Goal: Use online tool/utility: Utilize a website feature to perform a specific function

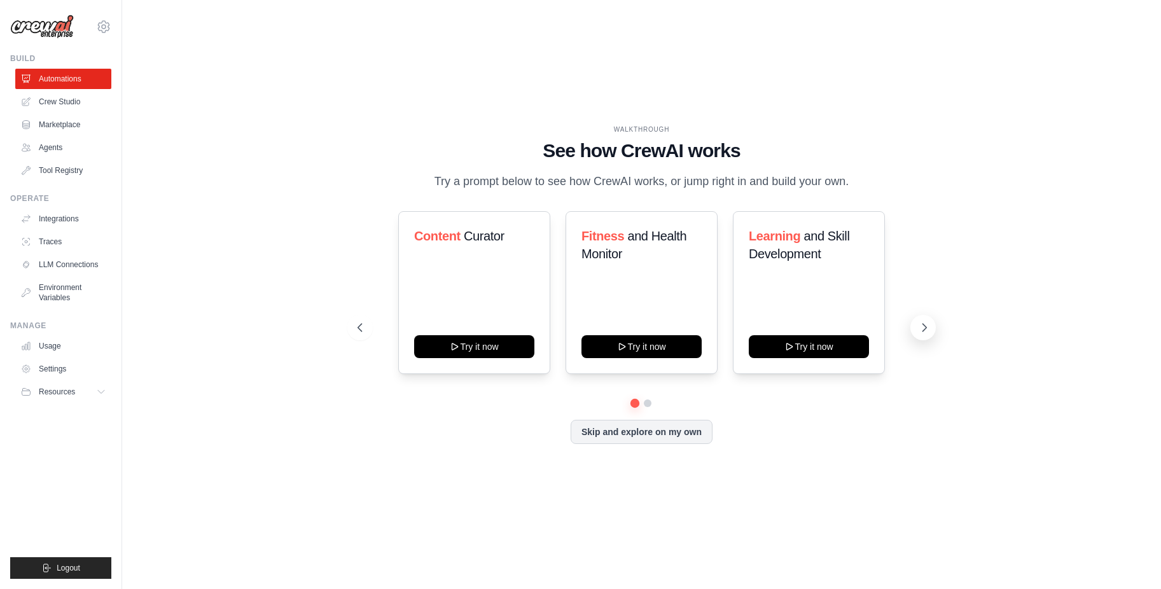
click at [922, 323] on icon at bounding box center [924, 327] width 13 height 13
click at [671, 434] on button "Skip and explore on my own" at bounding box center [642, 431] width 142 height 24
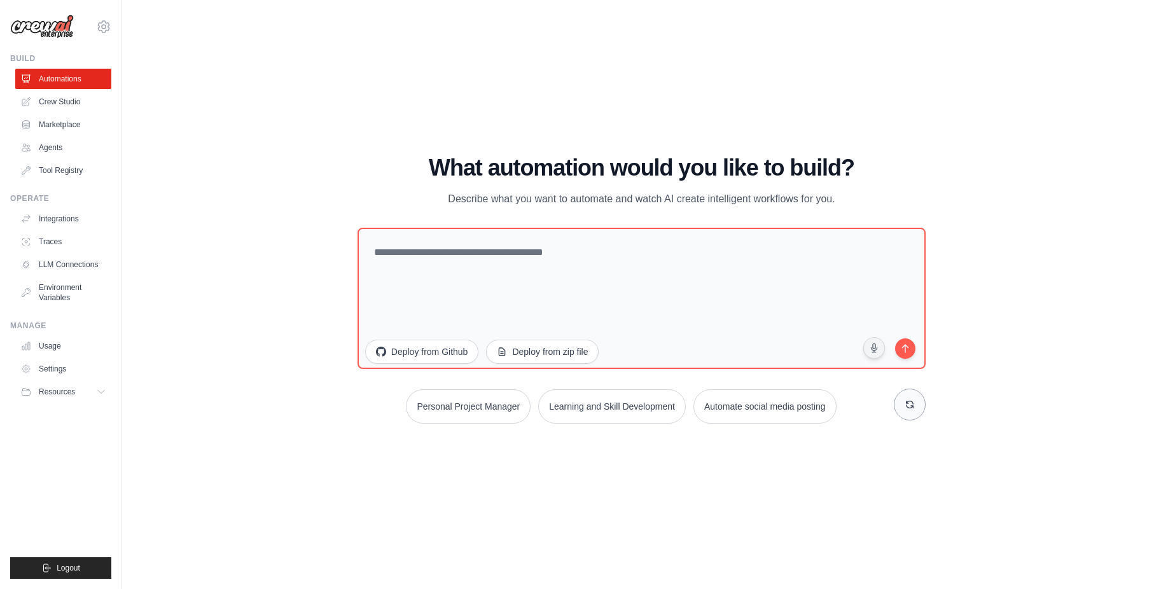
click at [905, 408] on icon at bounding box center [910, 404] width 10 height 10
click at [915, 413] on button at bounding box center [910, 405] width 32 height 32
click at [910, 403] on icon at bounding box center [910, 404] width 10 height 10
click at [478, 393] on button "Personal Project Manager" at bounding box center [478, 406] width 125 height 34
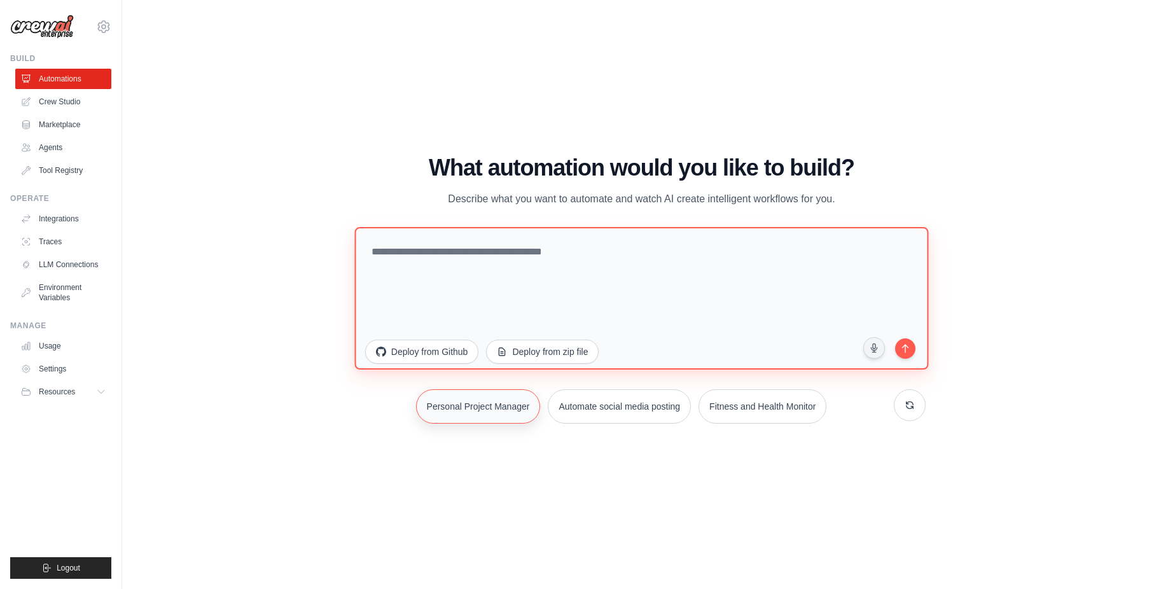
type textarea "**********"
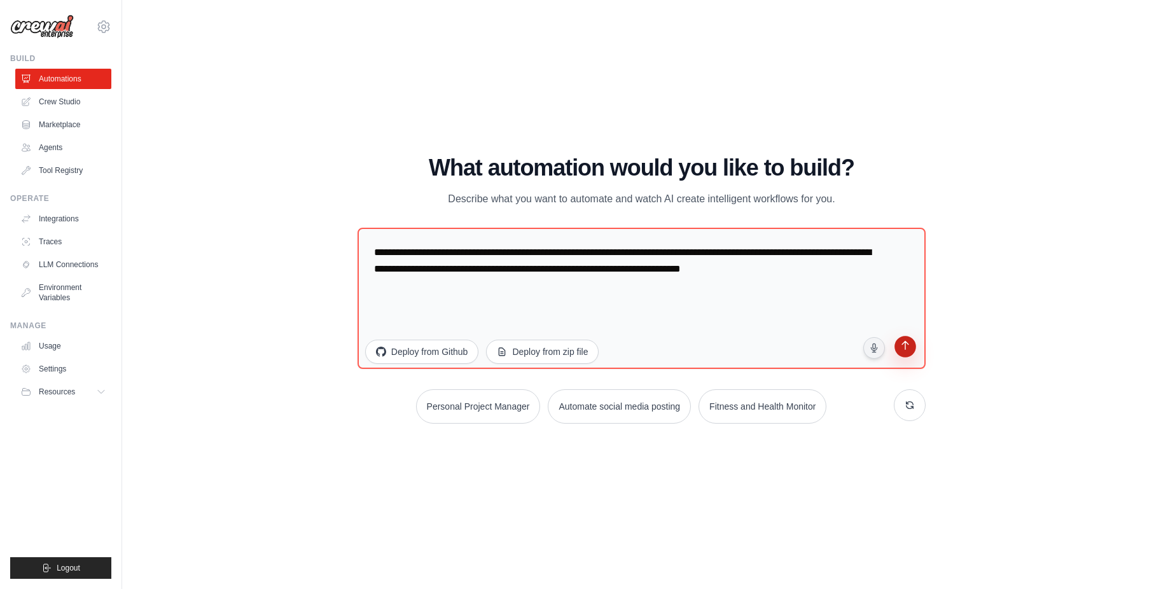
click at [907, 358] on button "submit" at bounding box center [905, 349] width 24 height 24
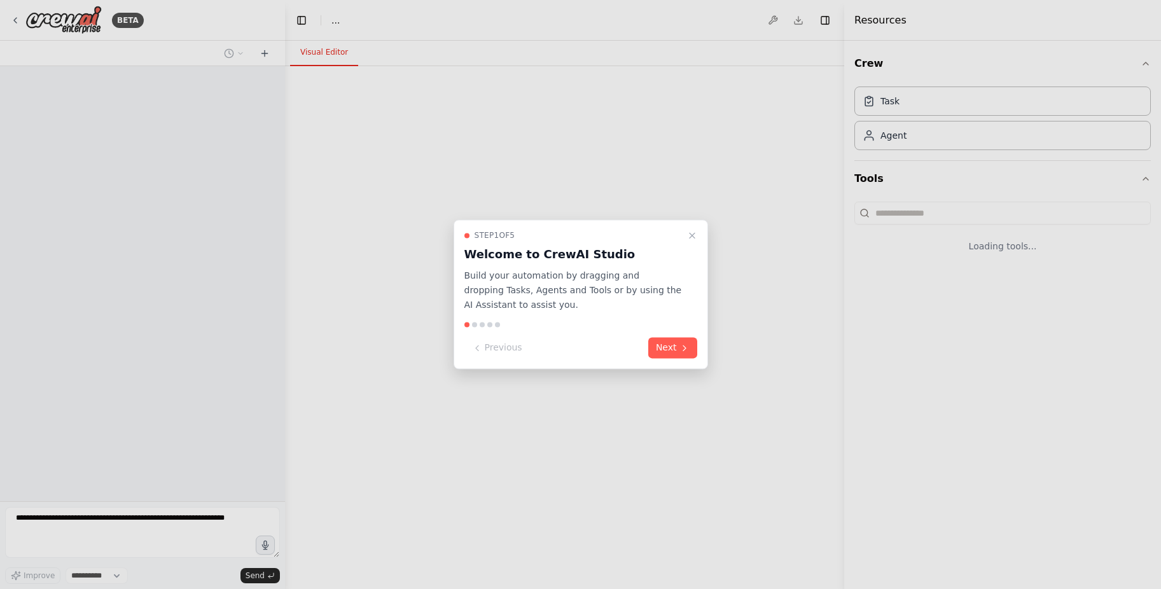
select select "****"
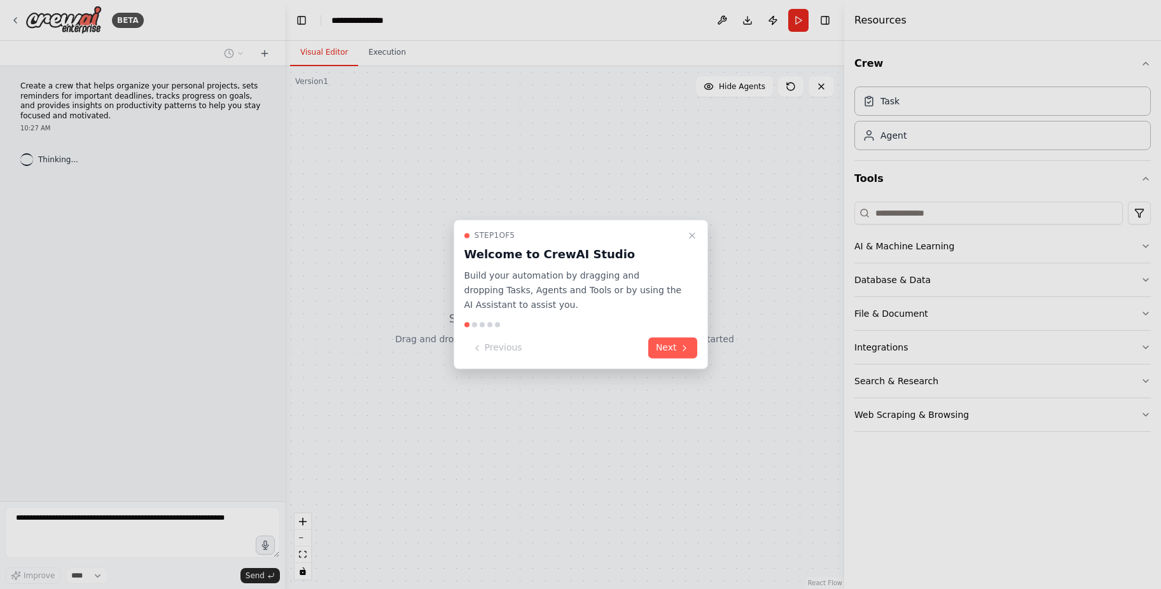
click at [691, 234] on icon "Close walkthrough" at bounding box center [692, 235] width 5 height 5
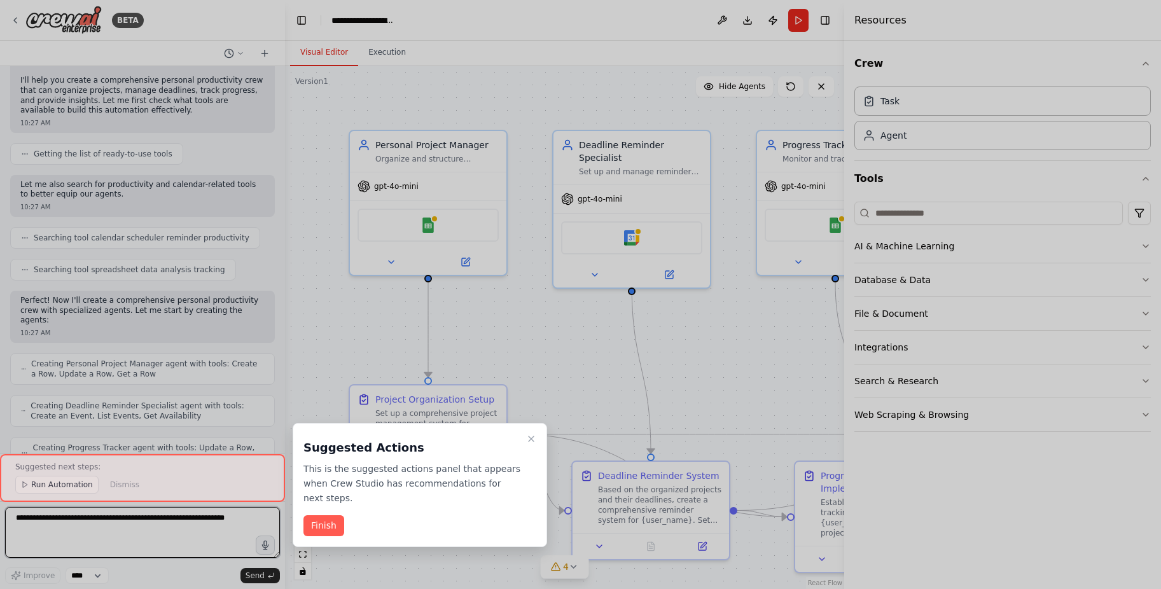
scroll to position [898, 0]
